Goal: Task Accomplishment & Management: Manage account settings

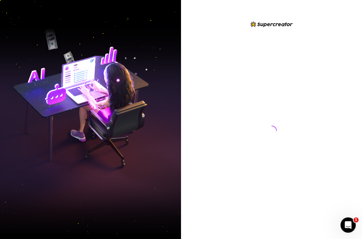
click at [194, 155] on div at bounding box center [271, 119] width 181 height 239
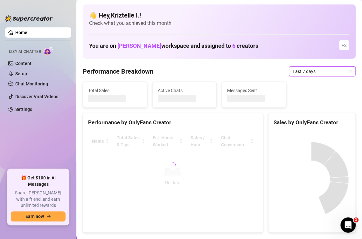
click at [314, 70] on span "Last 7 days" at bounding box center [322, 71] width 59 height 10
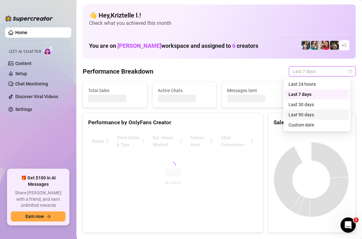
click at [316, 123] on div "Custom date" at bounding box center [317, 124] width 57 height 7
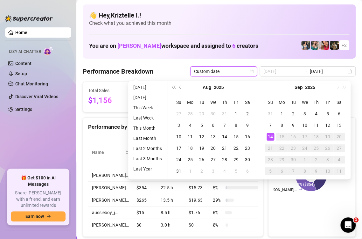
click at [271, 137] on div "14" at bounding box center [271, 137] width 8 height 8
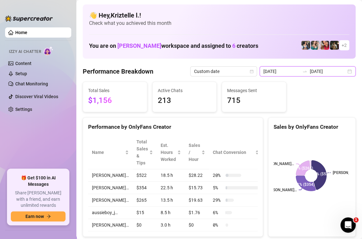
click at [283, 72] on input "[DATE]" at bounding box center [281, 71] width 36 height 7
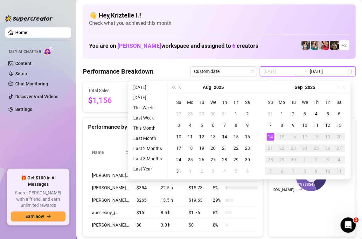
type input "[DATE]"
click at [269, 139] on div "14" at bounding box center [271, 137] width 8 height 8
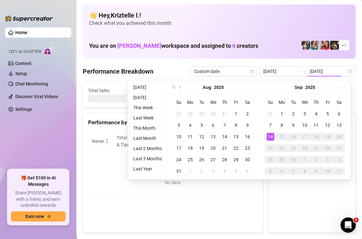
type input "[DATE]"
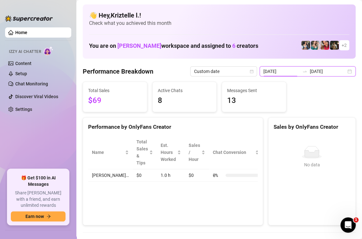
click at [281, 69] on input "[DATE]" at bounding box center [281, 71] width 36 height 7
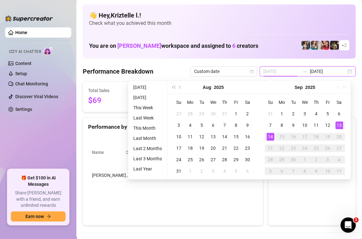
type input "[DATE]"
click at [341, 124] on div "13" at bounding box center [339, 125] width 8 height 8
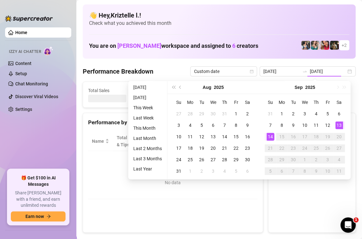
type input "[DATE]"
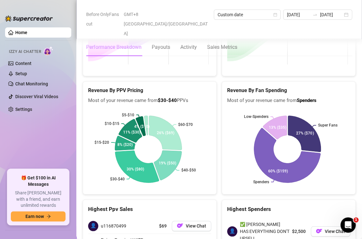
scroll to position [827, 0]
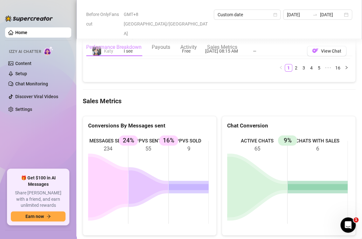
click at [277, 38] on div "Performance Breakdown Payouts Activity Sales Metrics" at bounding box center [219, 47] width 266 height 18
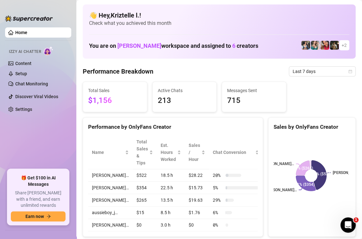
click at [329, 103] on div "Total Sales $1,156 Active Chats 213 Messages Sent 715" at bounding box center [219, 96] width 278 height 31
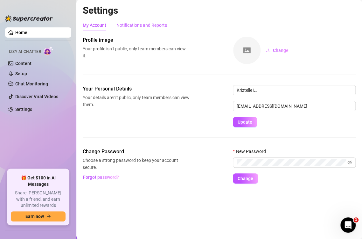
click at [147, 24] on div "Notifications and Reports" at bounding box center [141, 25] width 51 height 7
